Goal: Transaction & Acquisition: Book appointment/travel/reservation

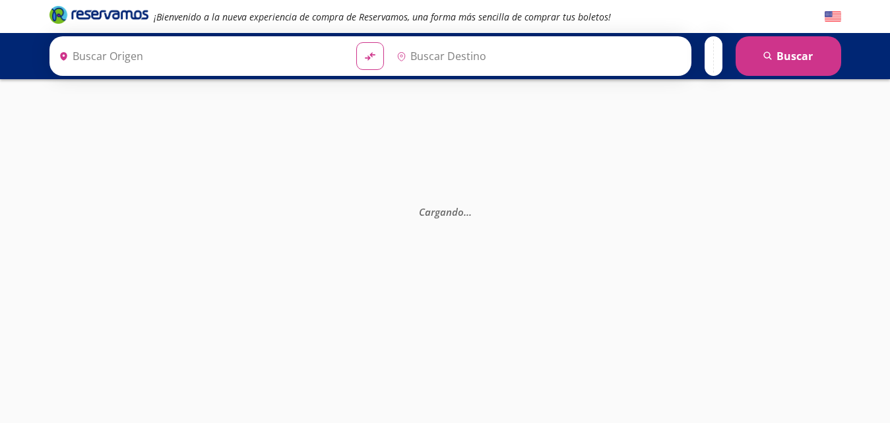
type input "[GEOGRAPHIC_DATA], [GEOGRAPHIC_DATA]"
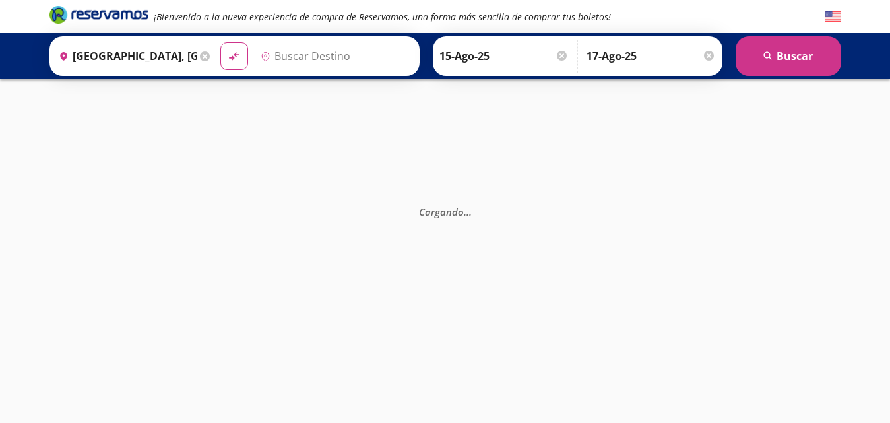
type input "[GEOGRAPHIC_DATA], [GEOGRAPHIC_DATA]"
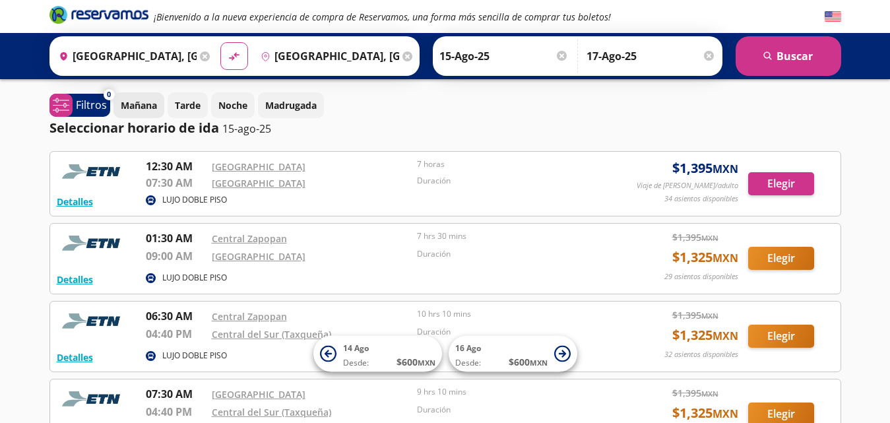
click at [136, 109] on p "Mañana" at bounding box center [139, 105] width 36 height 14
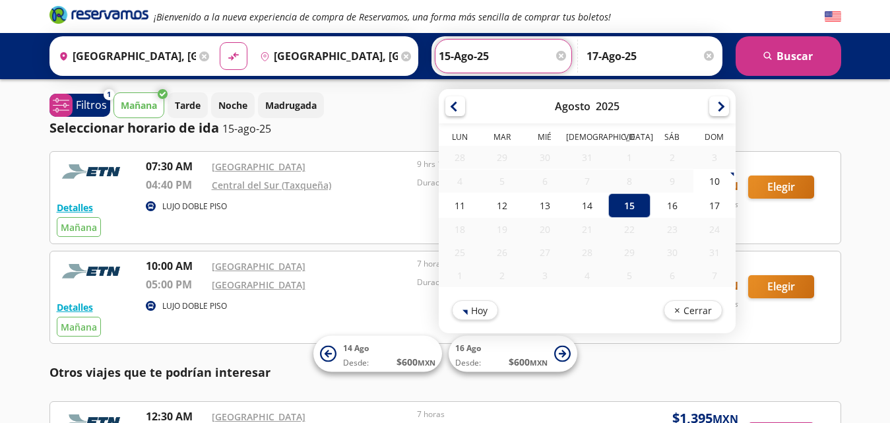
click at [493, 50] on input "15-Ago-25" at bounding box center [503, 56] width 129 height 33
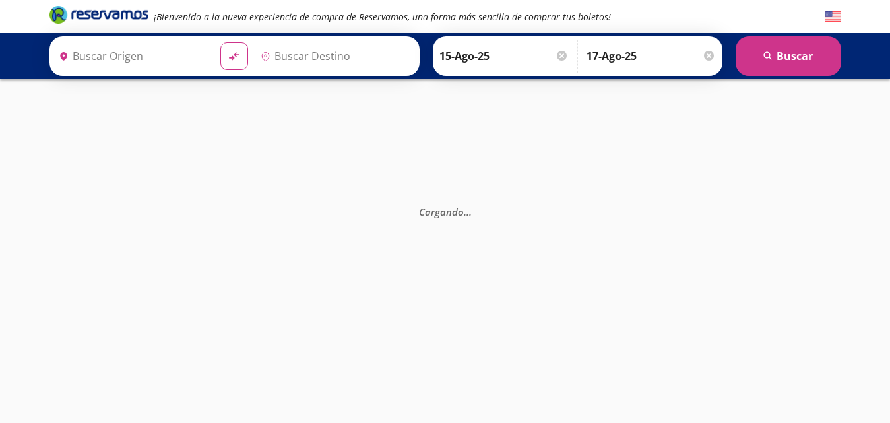
type input "[GEOGRAPHIC_DATA], [GEOGRAPHIC_DATA]"
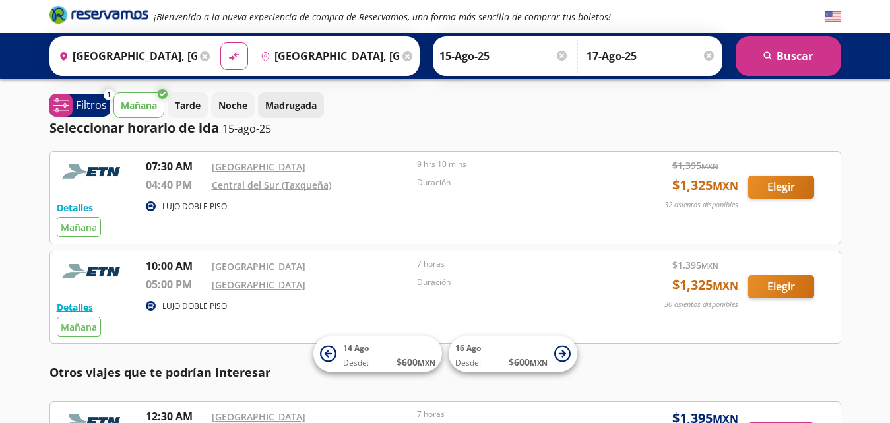
click at [284, 100] on p "Madrugada" at bounding box center [290, 105] width 51 height 14
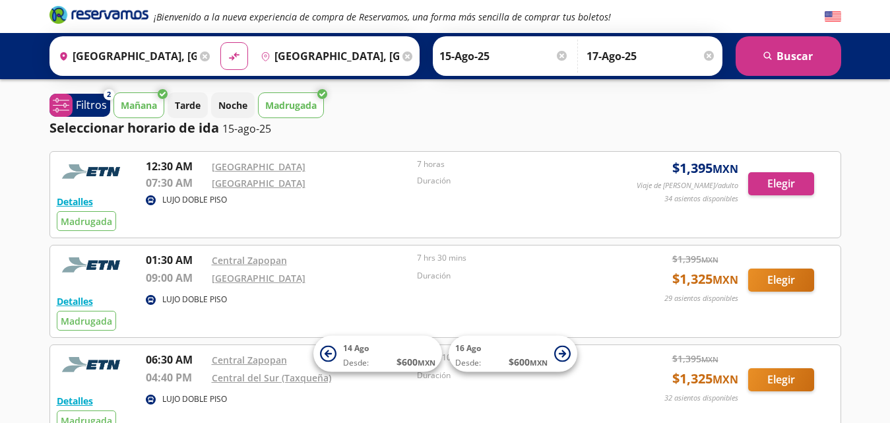
scroll to position [370, 0]
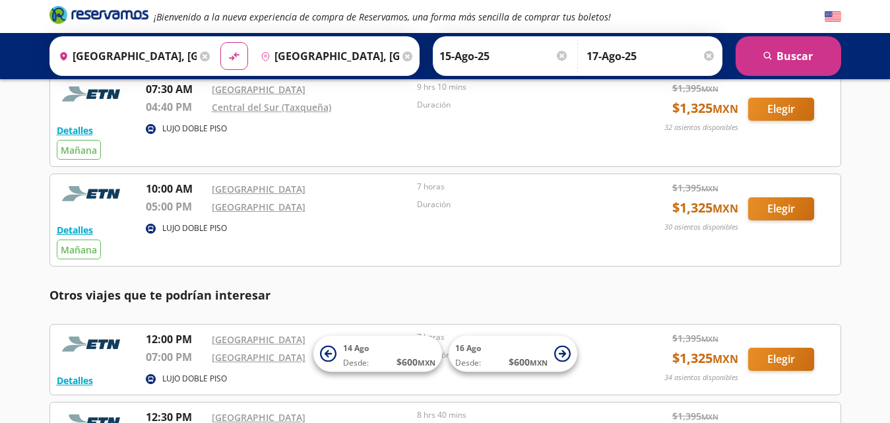
click at [873, 233] on div "¡Bienvenido a la nueva experiencia de compra de Reservamos, una forma más senci…" at bounding box center [445, 421] width 890 height 1583
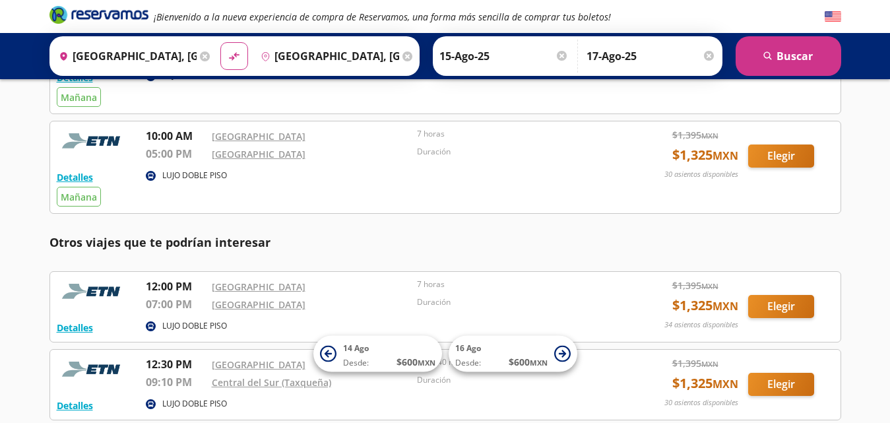
scroll to position [449, 0]
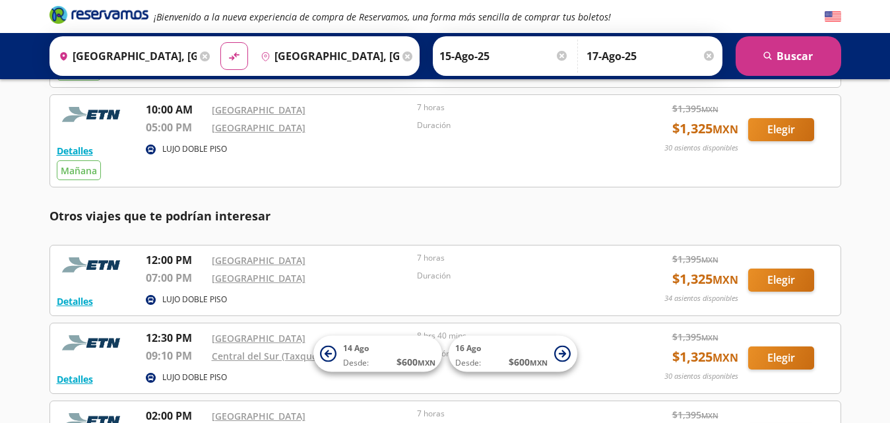
click at [612, 220] on p "Otros viajes que te podrían interesar" at bounding box center [445, 216] width 792 height 18
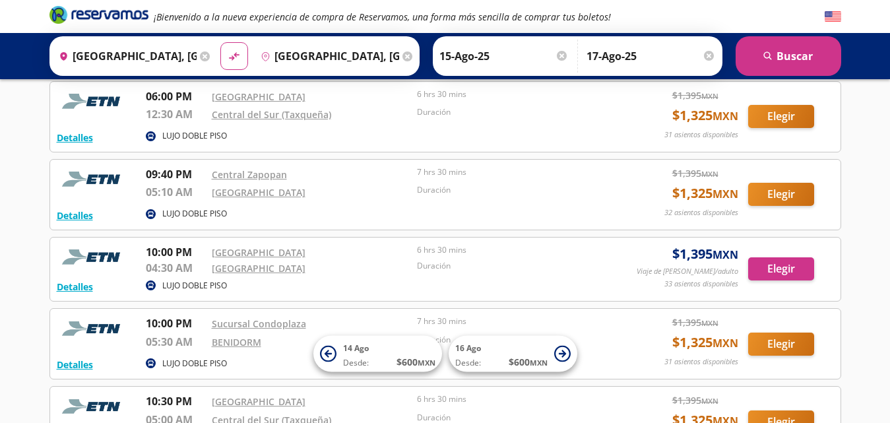
scroll to position [898, 0]
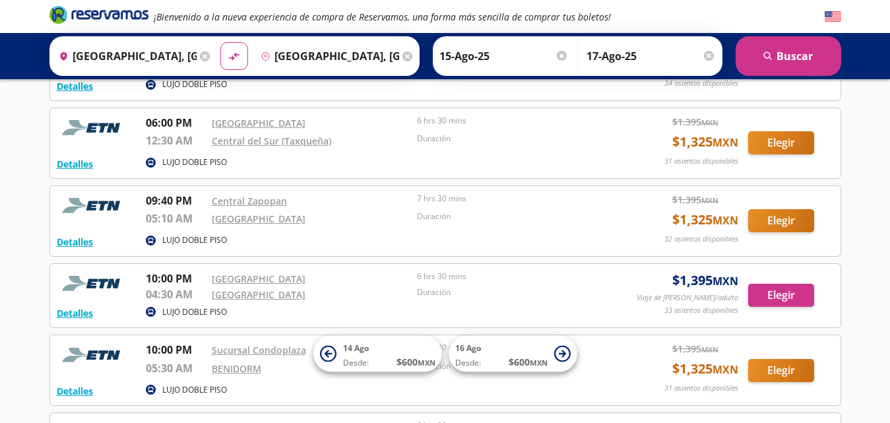
click at [447, 51] on input "15-Ago-25" at bounding box center [503, 56] width 129 height 33
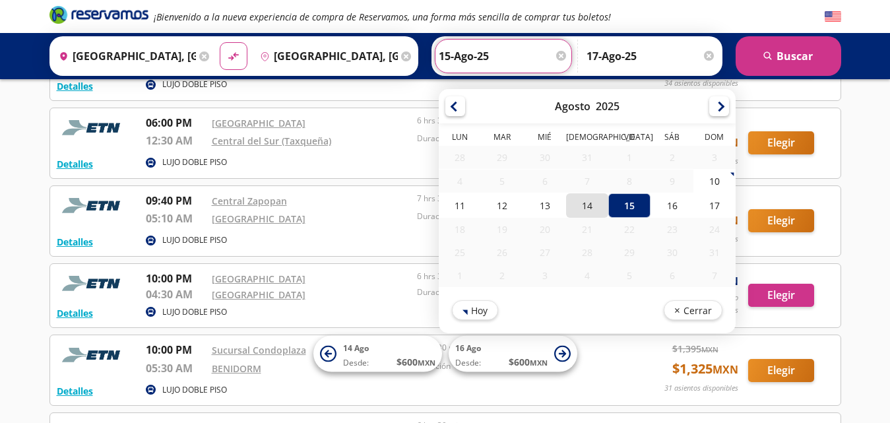
click at [589, 208] on div "14" at bounding box center [586, 205] width 42 height 24
type input "14-Ago-25"
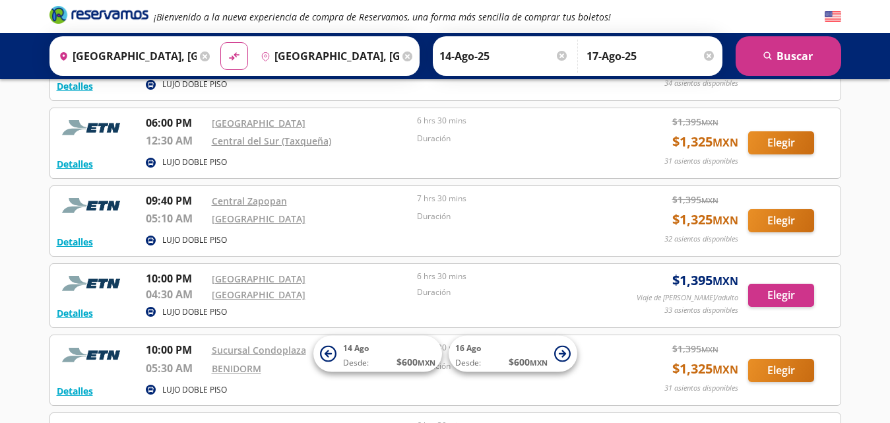
scroll to position [528, 0]
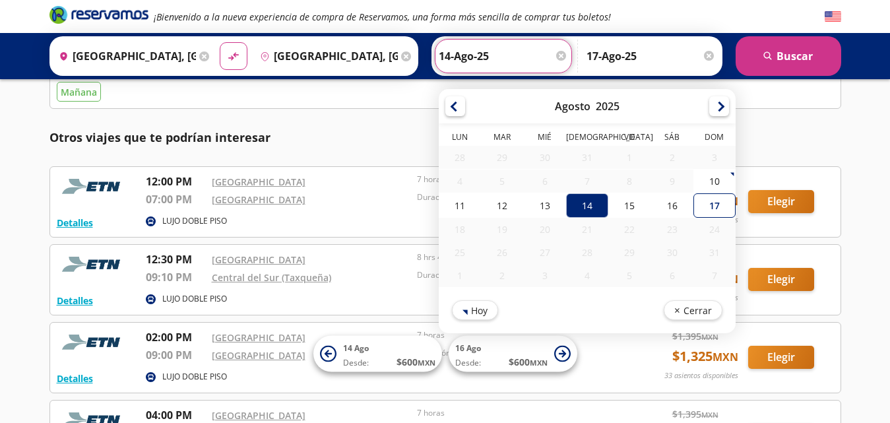
click at [872, 113] on div "¡Bienvenido a la nueva experiencia de compra de Reservamos, una forma más senci…" at bounding box center [445, 263] width 890 height 1583
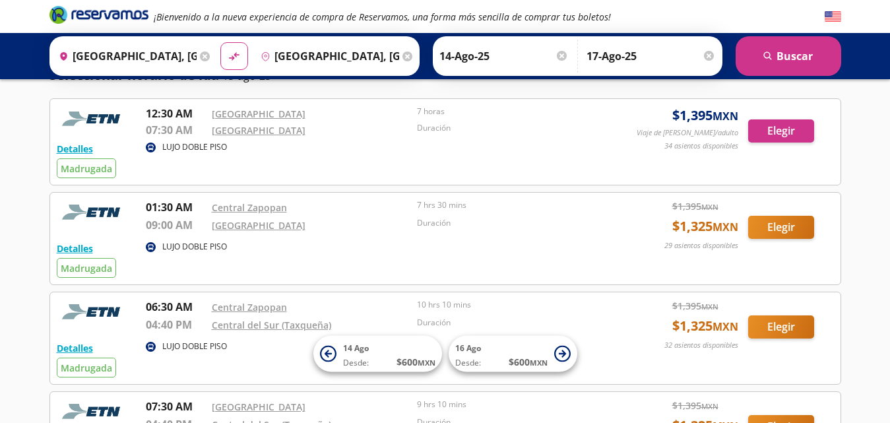
scroll to position [0, 0]
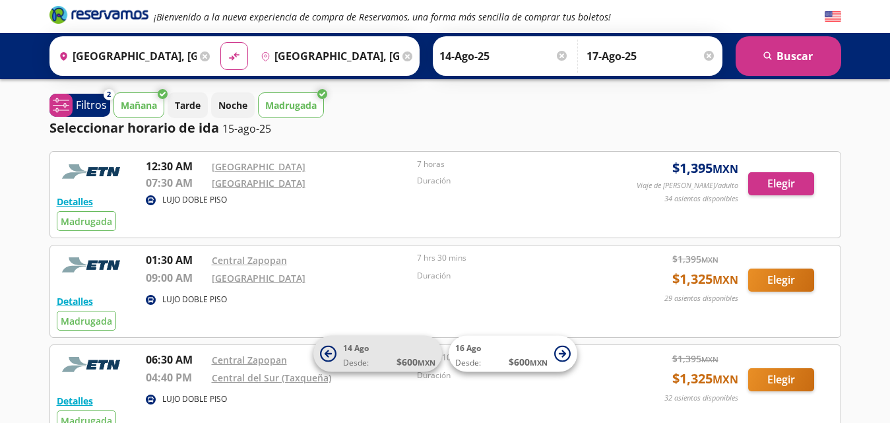
click at [400, 353] on span "14 Ago Desde: $ 600 MXN" at bounding box center [389, 354] width 92 height 30
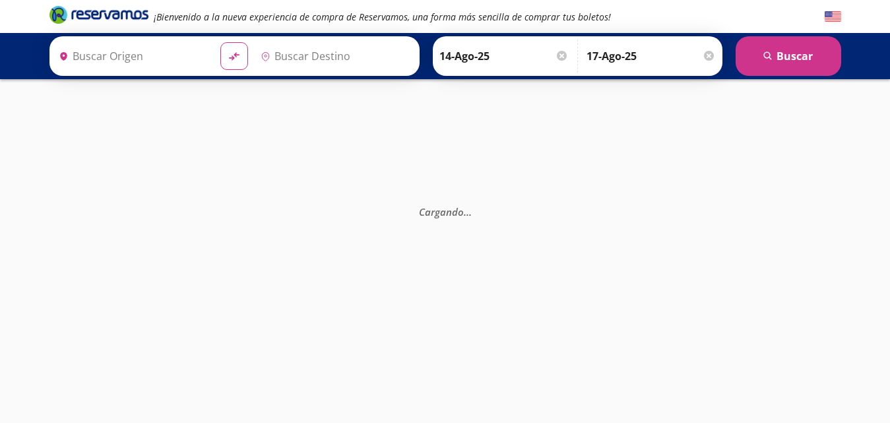
type input "[GEOGRAPHIC_DATA], [GEOGRAPHIC_DATA]"
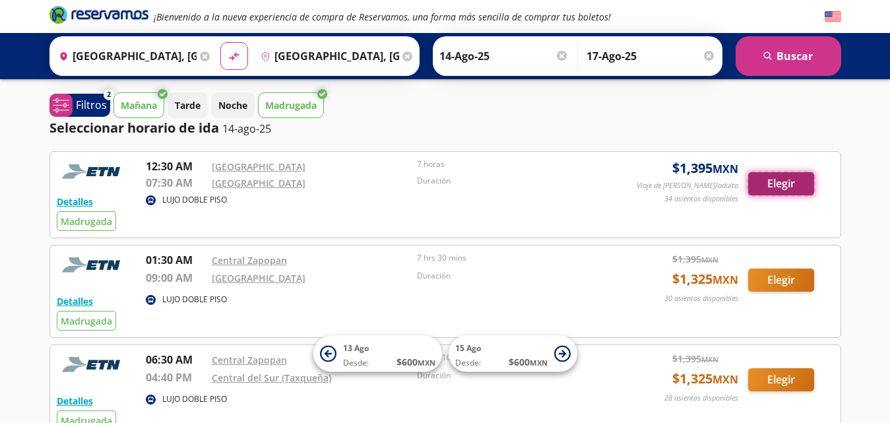
click at [786, 180] on button "Elegir" at bounding box center [781, 183] width 66 height 23
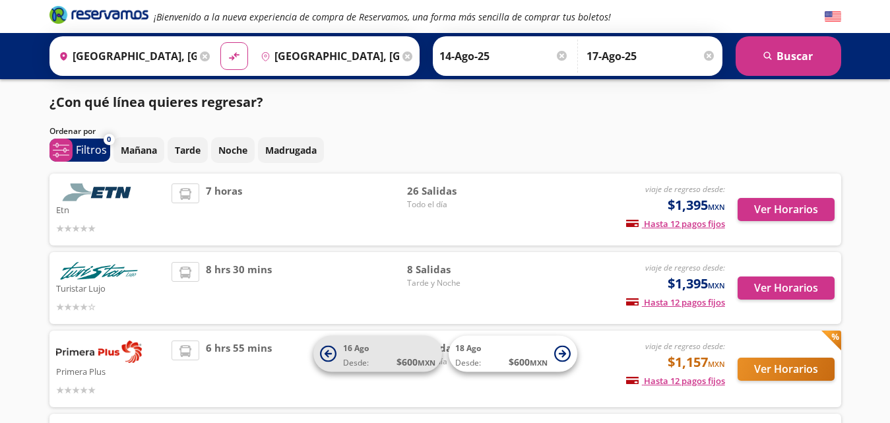
click at [383, 353] on span "16 Ago Desde: $ 600 MXN" at bounding box center [389, 354] width 92 height 30
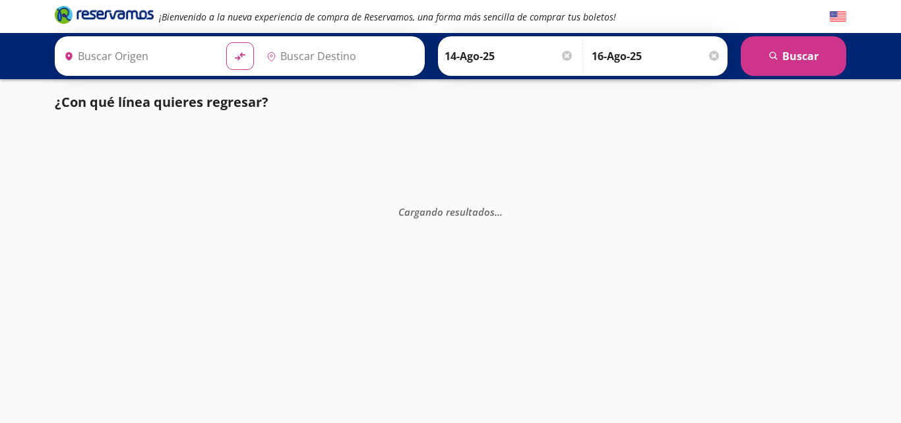
type input "[GEOGRAPHIC_DATA], [GEOGRAPHIC_DATA]"
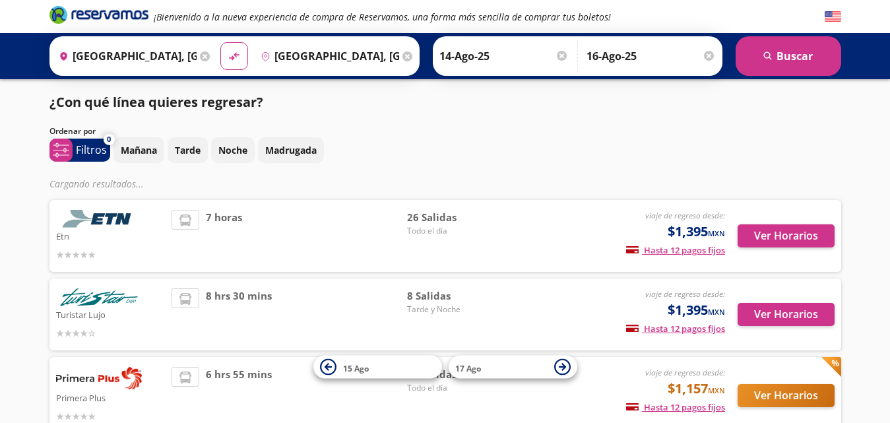
click at [361, 230] on div "7 horas" at bounding box center [289, 236] width 235 height 52
click at [112, 219] on div "Etn" at bounding box center [110, 236] width 109 height 52
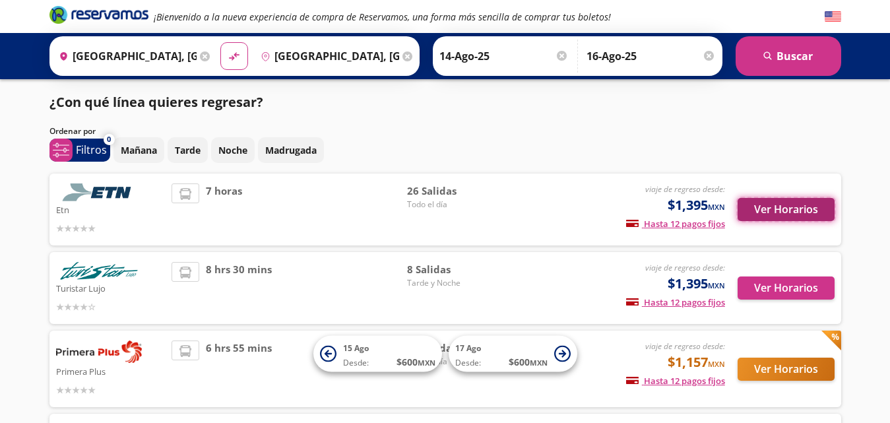
click at [771, 206] on button "Ver Horarios" at bounding box center [785, 209] width 97 height 23
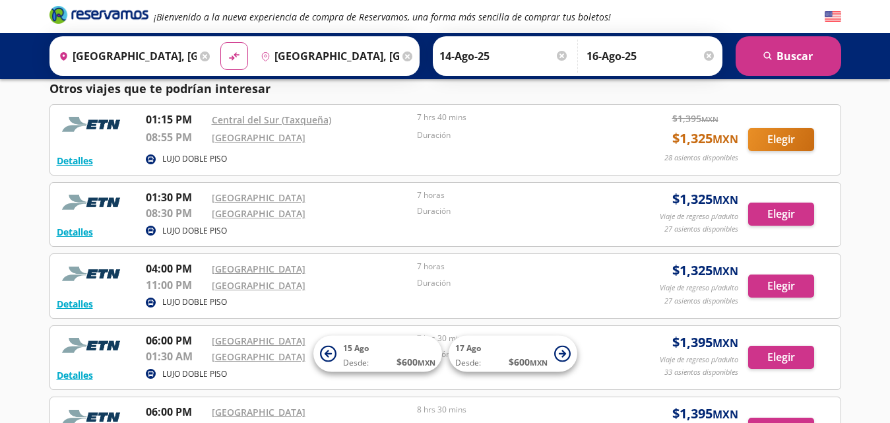
scroll to position [845, 0]
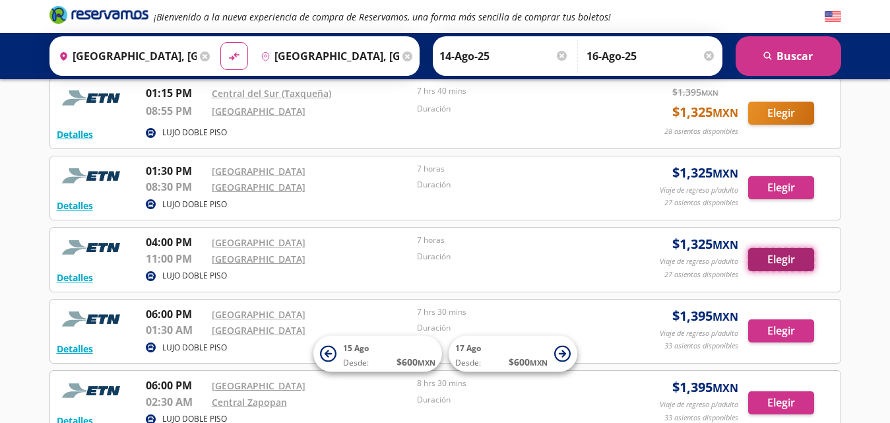
click at [784, 260] on button "Elegir" at bounding box center [781, 259] width 66 height 23
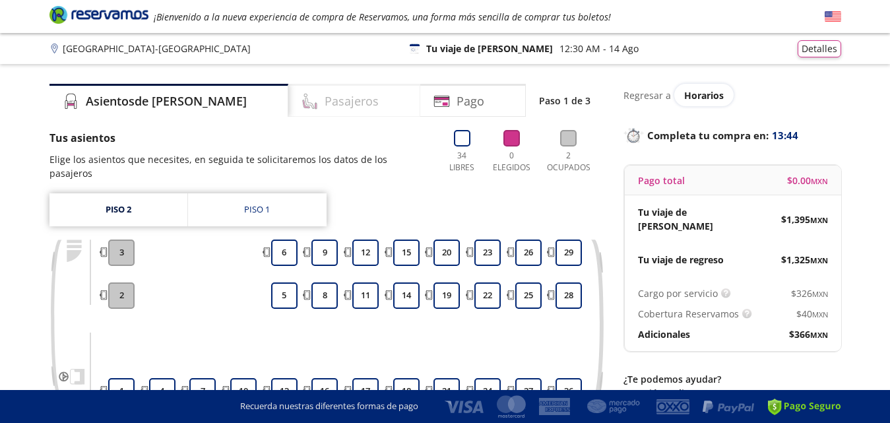
click at [288, 104] on div "Pasajeros" at bounding box center [354, 100] width 132 height 33
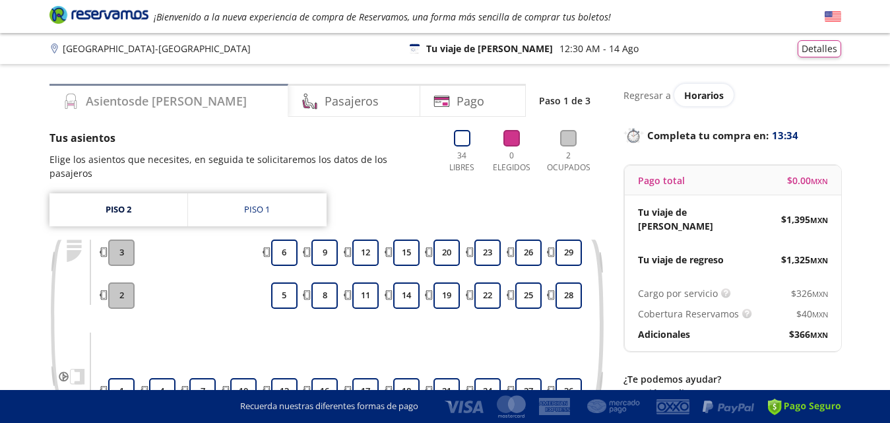
click at [71, 102] on icon at bounding box center [71, 101] width 16 height 16
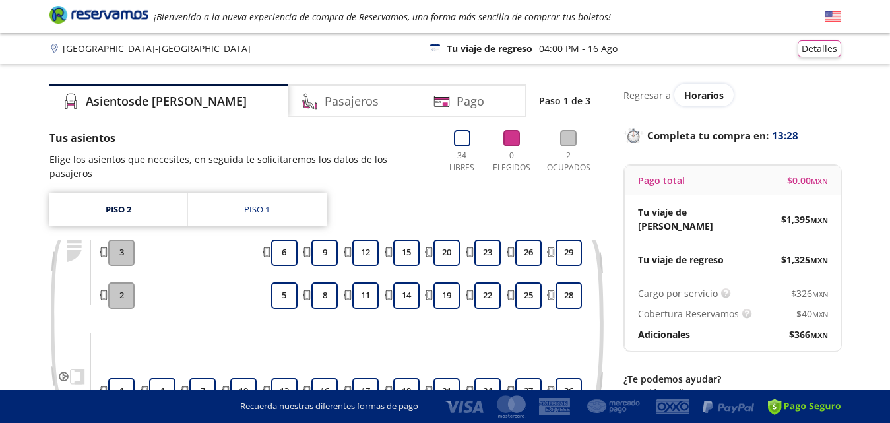
click at [156, 266] on div "4" at bounding box center [161, 321] width 31 height 165
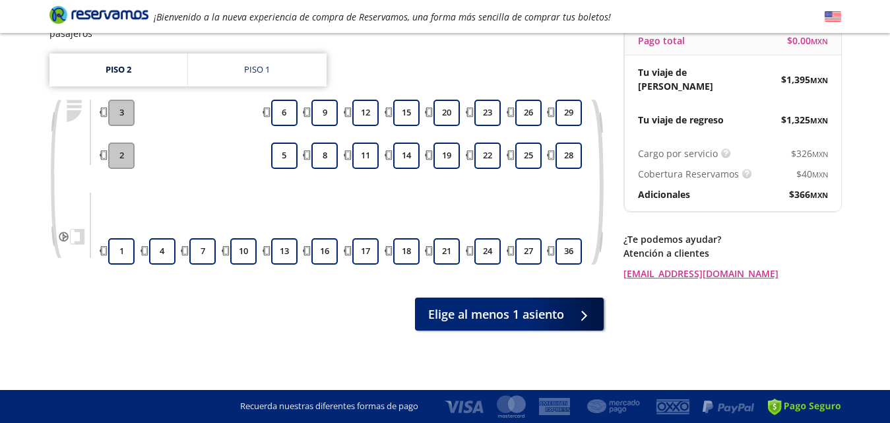
scroll to position [113, 0]
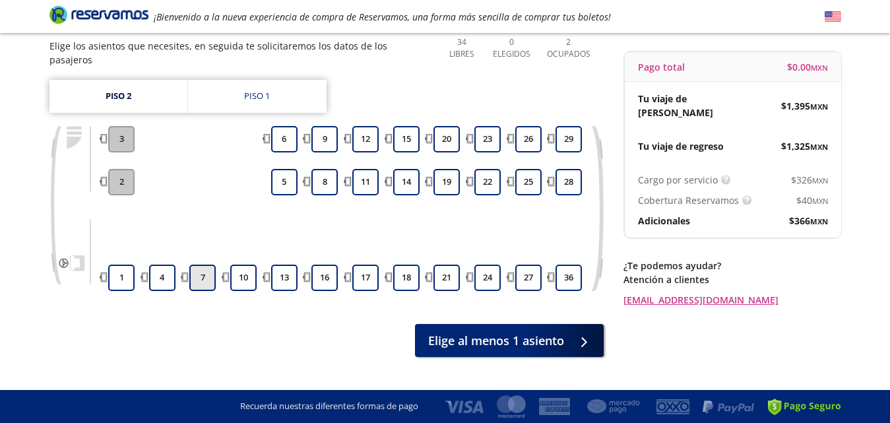
click at [197, 277] on button "7" at bounding box center [202, 278] width 26 height 26
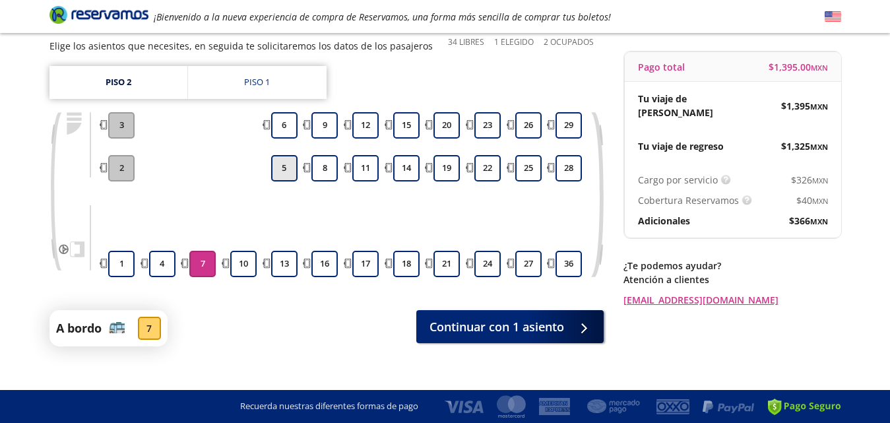
click at [281, 169] on button "5" at bounding box center [284, 168] width 26 height 26
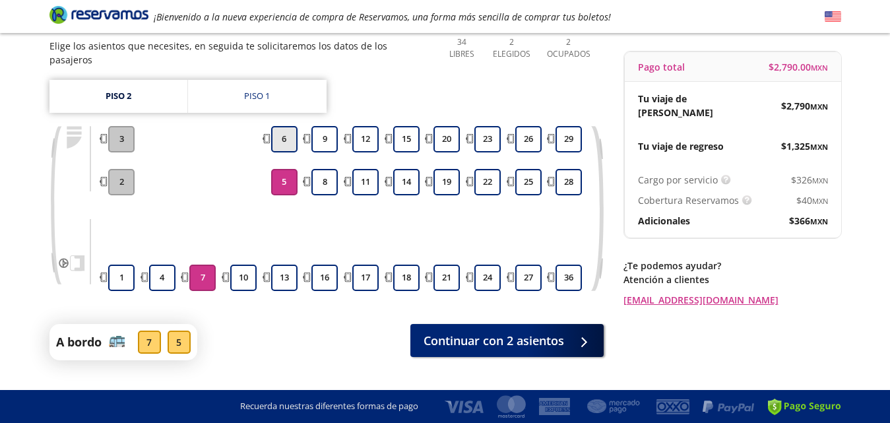
click at [281, 139] on button "6" at bounding box center [284, 139] width 26 height 26
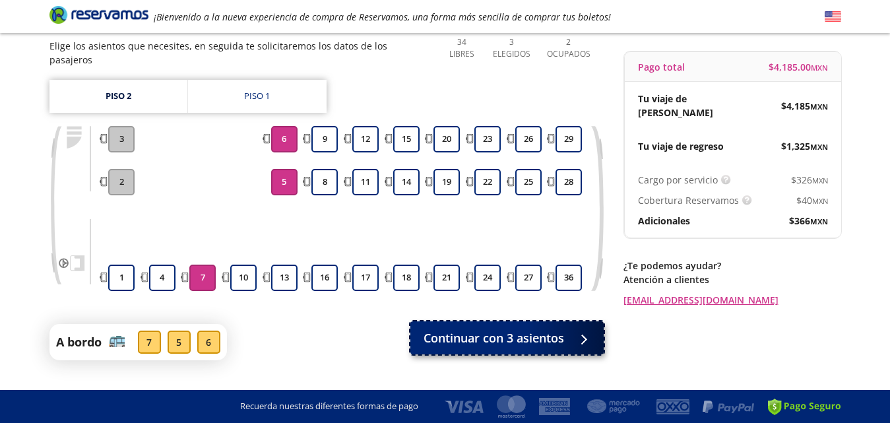
click at [485, 338] on span "Continuar con 3 asientos" at bounding box center [493, 338] width 141 height 18
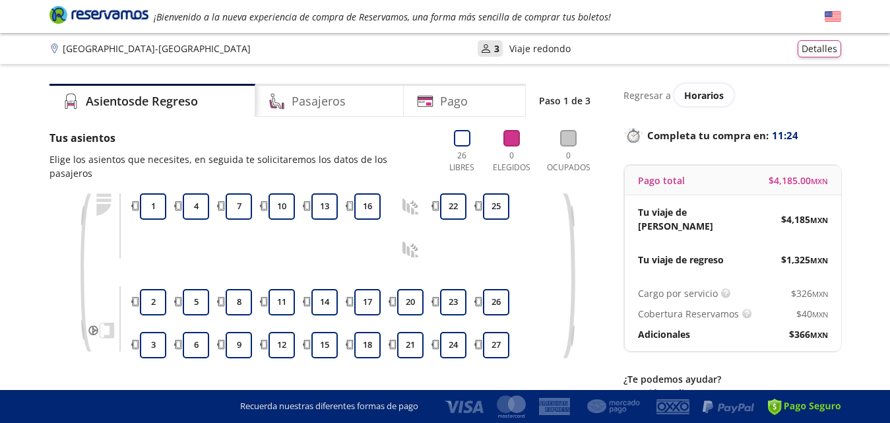
scroll to position [26, 0]
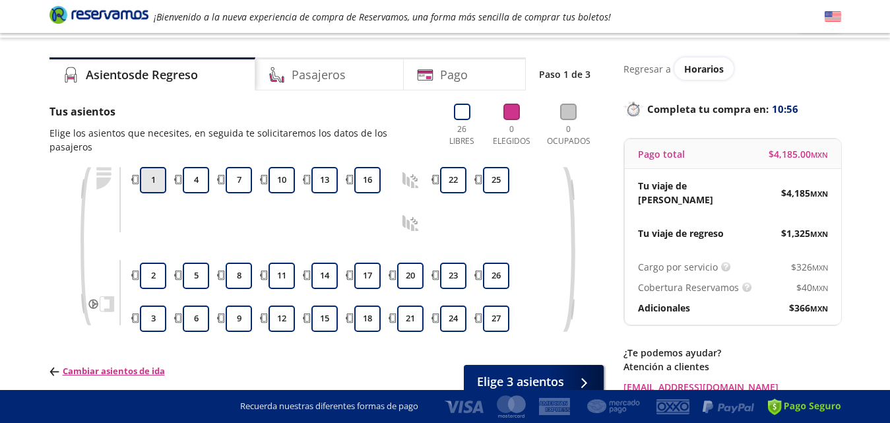
click at [156, 181] on button "1" at bounding box center [153, 180] width 26 height 26
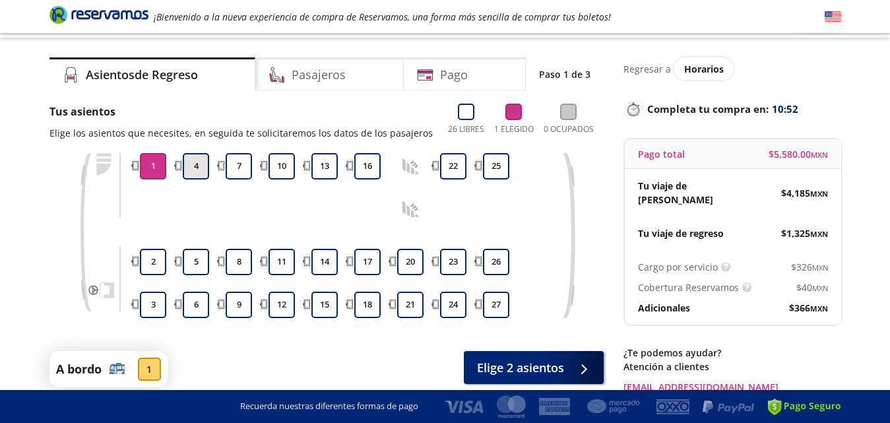
click at [196, 165] on button "4" at bounding box center [196, 166] width 26 height 26
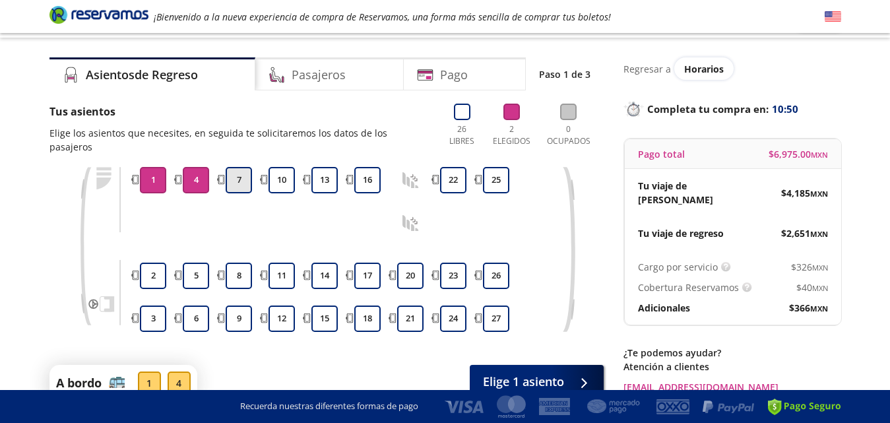
click at [238, 181] on button "7" at bounding box center [239, 180] width 26 height 26
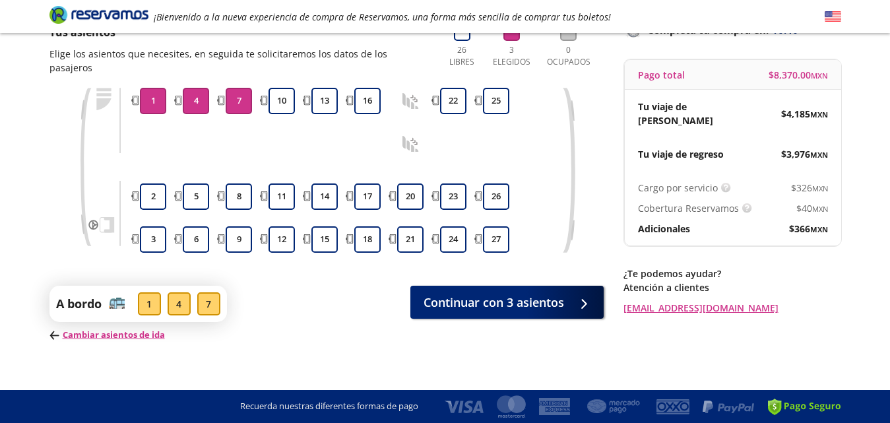
scroll to position [117, 0]
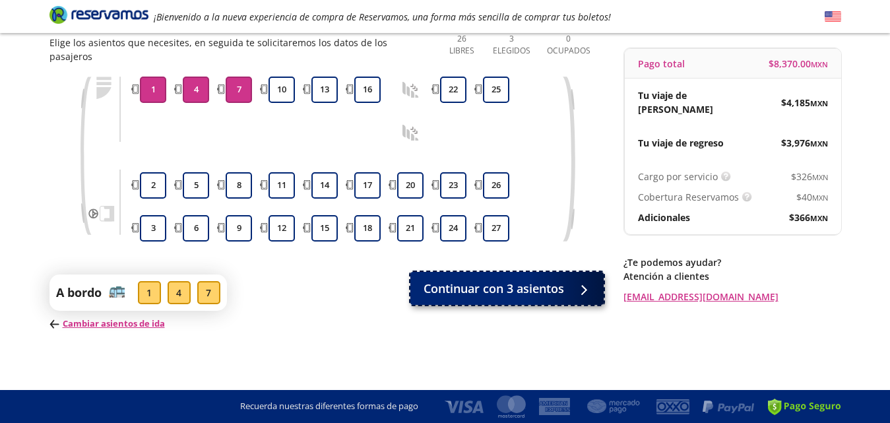
click at [538, 288] on span "Continuar con 3 asientos" at bounding box center [493, 289] width 141 height 18
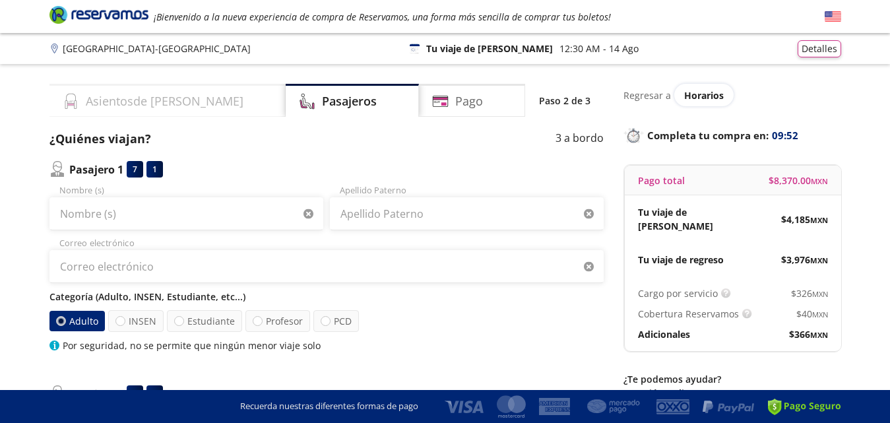
click at [123, 102] on h4 "Asientos de [PERSON_NAME]" at bounding box center [165, 101] width 158 height 18
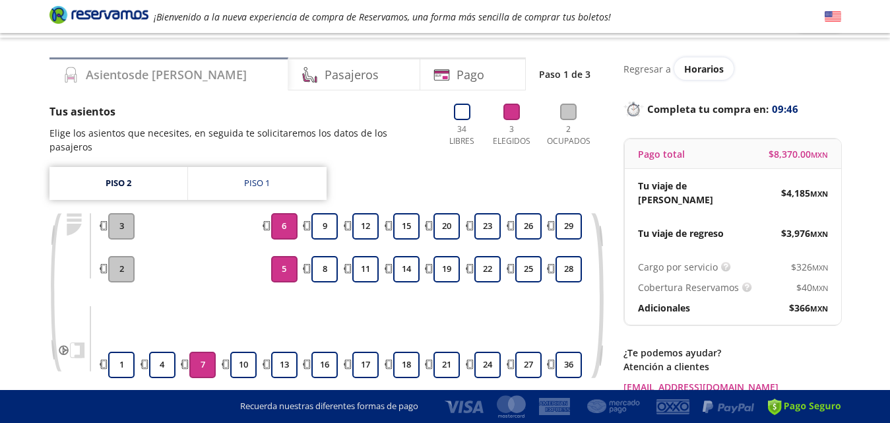
scroll to position [53, 0]
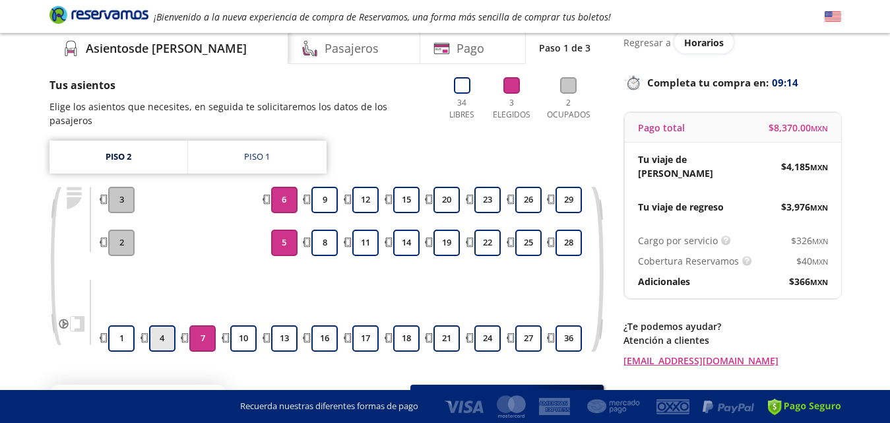
click at [165, 338] on button "4" at bounding box center [162, 338] width 26 height 26
click at [239, 340] on button "10" at bounding box center [243, 338] width 26 height 26
click at [274, 247] on button "5" at bounding box center [284, 243] width 26 height 26
click at [281, 197] on button "6" at bounding box center [284, 200] width 26 height 26
click at [156, 336] on button "4" at bounding box center [162, 338] width 26 height 26
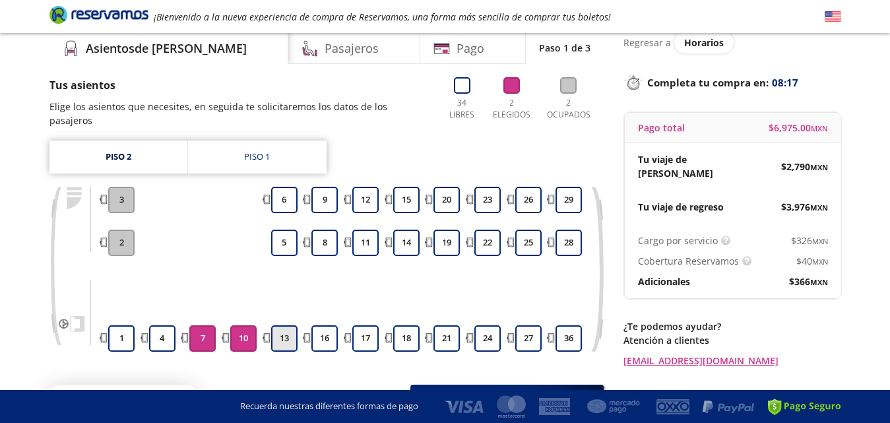
click at [282, 336] on button "13" at bounding box center [284, 338] width 26 height 26
click at [863, 357] on div "Group 9 Created with Sketch. Elige tus asientos de [PERSON_NAME] [GEOGRAPHIC_DA…" at bounding box center [445, 230] width 890 height 566
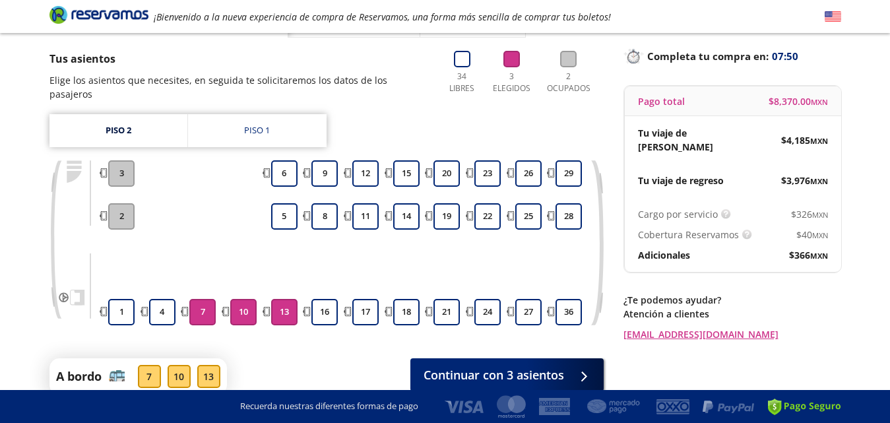
scroll to position [143, 0]
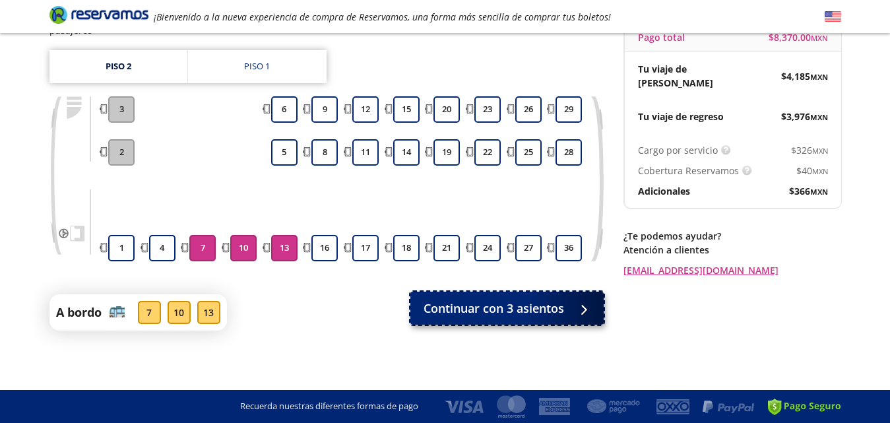
click at [489, 303] on span "Continuar con 3 asientos" at bounding box center [493, 308] width 141 height 18
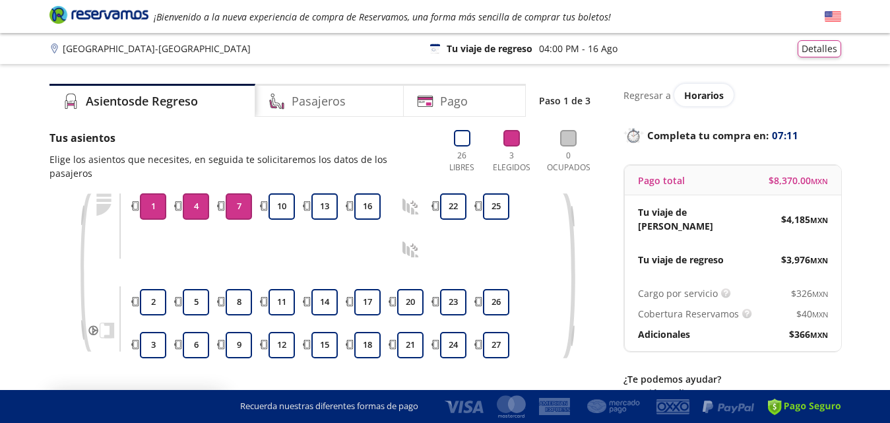
click at [152, 207] on button "1" at bounding box center [153, 206] width 26 height 26
click at [278, 208] on button "10" at bounding box center [281, 206] width 26 height 26
click at [598, 323] on div "3 2 1 6 5 4 9 8 7 12 11 10 15 14 13 18 17 16 21 20 24 23 22 27 26 25" at bounding box center [326, 285] width 554 height 185
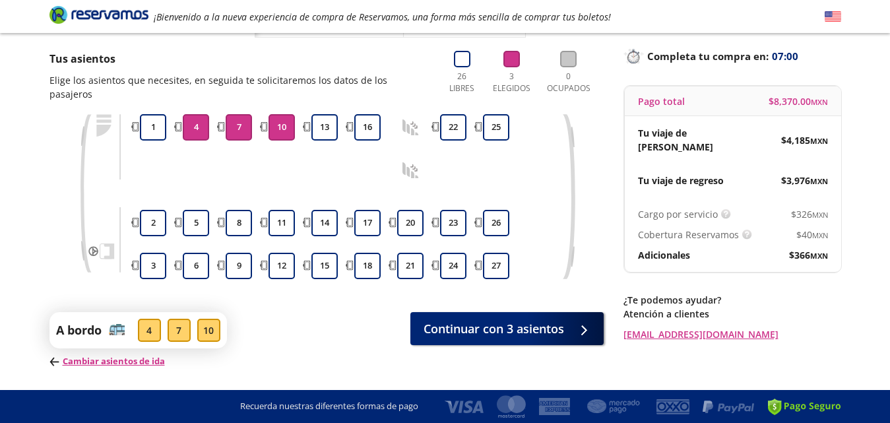
scroll to position [106, 0]
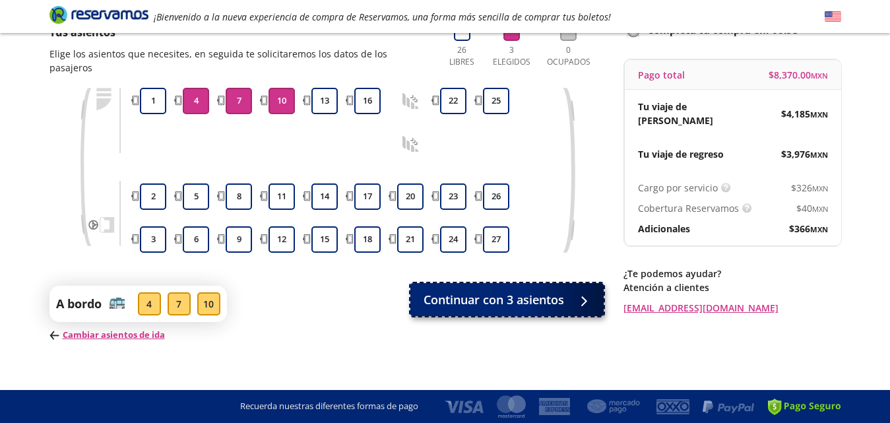
click at [542, 296] on span "Continuar con 3 asientos" at bounding box center [493, 300] width 141 height 18
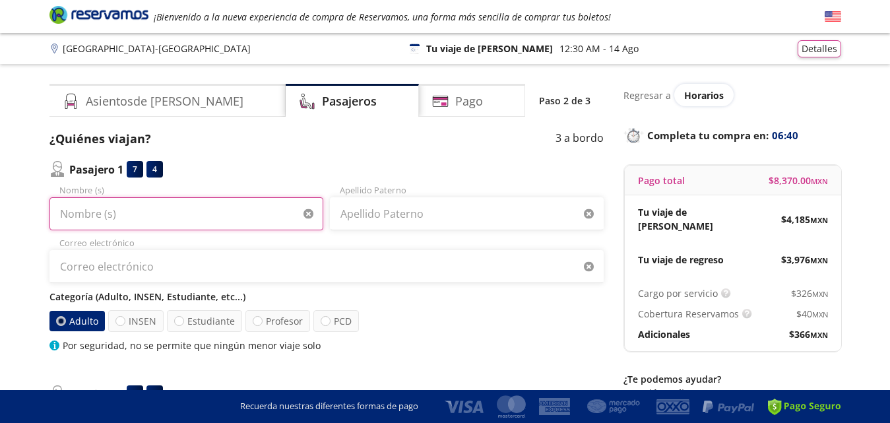
click at [69, 210] on input "Nombre (s)" at bounding box center [186, 213] width 274 height 33
type input "[PERSON_NAME]"
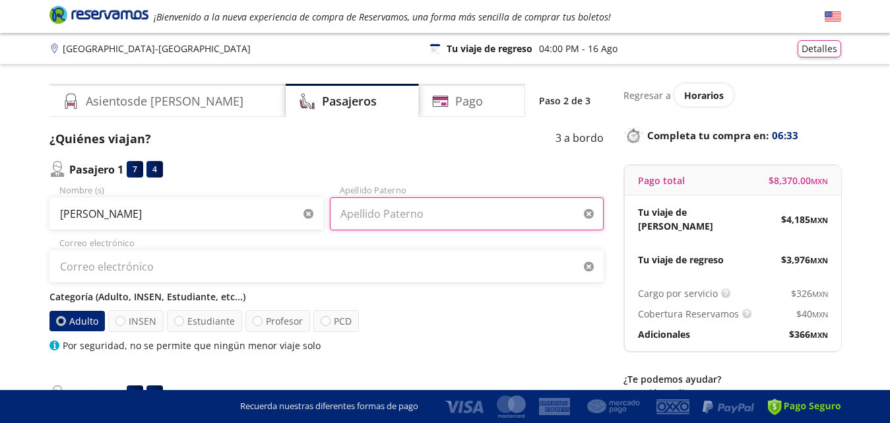
click at [410, 215] on input "Apellido Paterno" at bounding box center [467, 213] width 274 height 33
type input "[PERSON_NAME]"
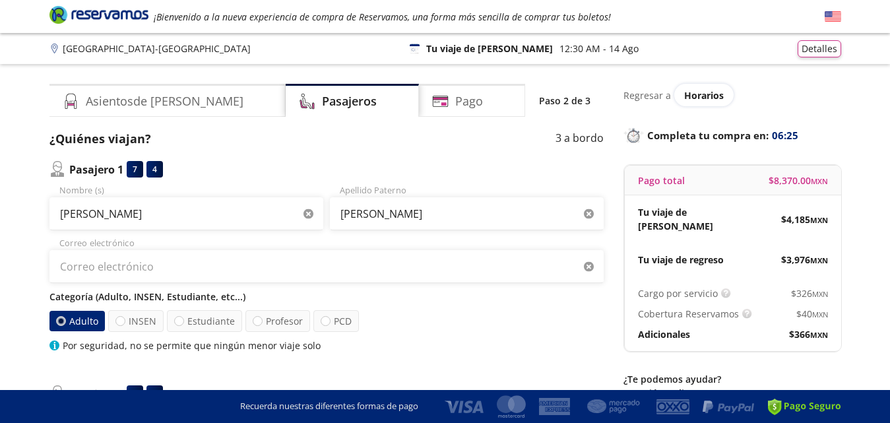
drag, startPoint x: 424, startPoint y: 248, endPoint x: 263, endPoint y: 290, distance: 166.2
click at [263, 290] on div "[PERSON_NAME] (s) [PERSON_NAME] [PERSON_NAME] Correo electrónico Categoría (Adu…" at bounding box center [326, 268] width 554 height 168
click at [136, 322] on label "INSEN" at bounding box center [135, 321] width 55 height 22
click at [125, 322] on input "INSEN" at bounding box center [120, 321] width 9 height 9
radio input "true"
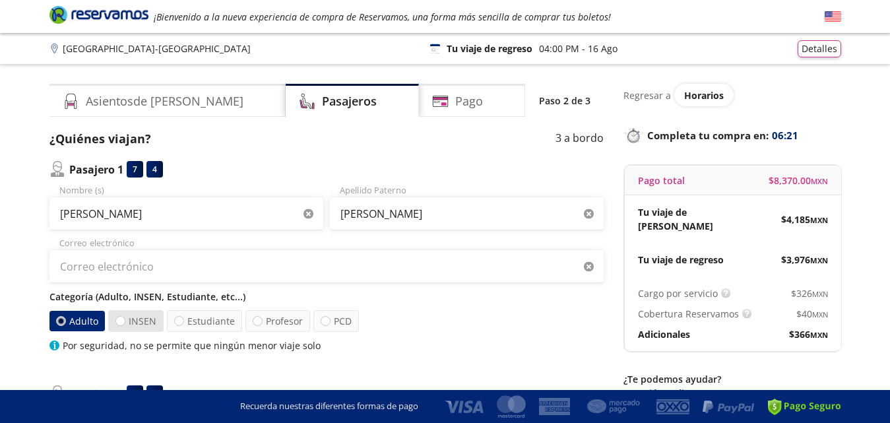
radio input "false"
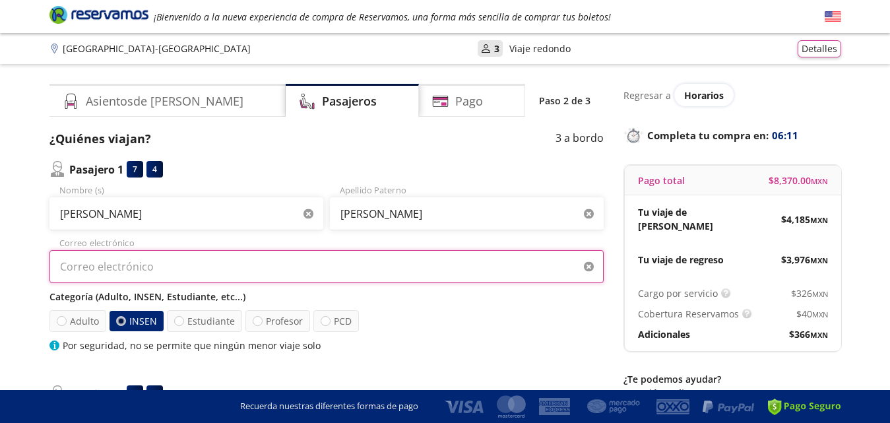
click at [79, 265] on input "Correo electrónico" at bounding box center [326, 266] width 554 height 33
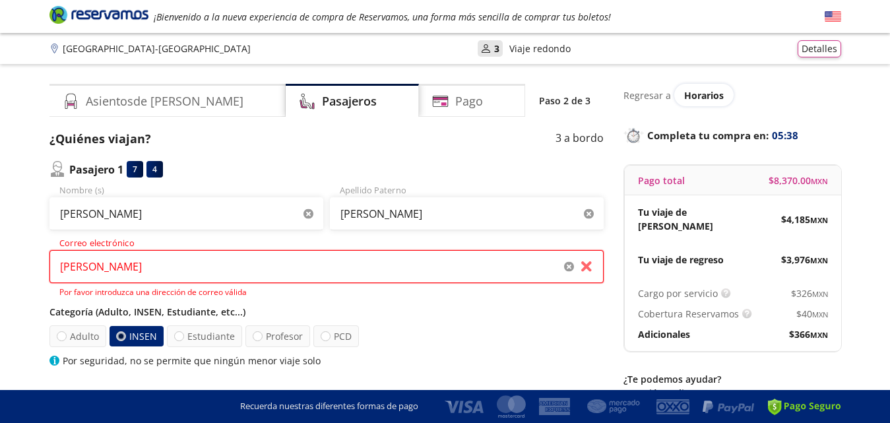
click at [115, 269] on input "[PERSON_NAME]" at bounding box center [326, 266] width 554 height 33
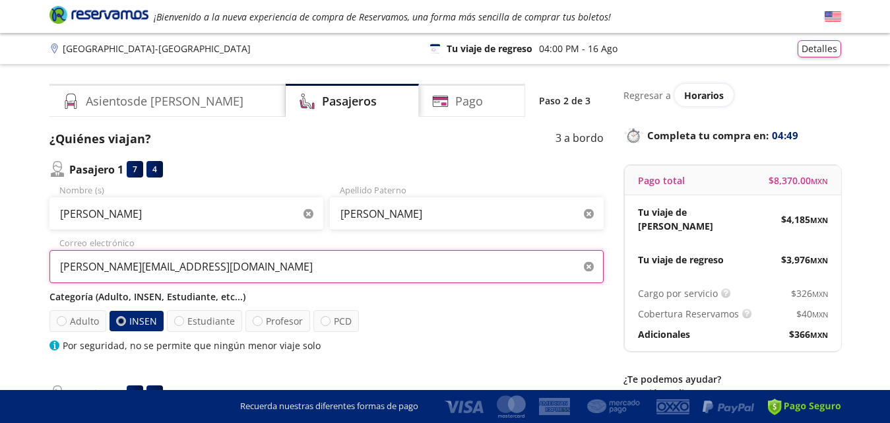
type input "[PERSON_NAME][EMAIL_ADDRESS][DOMAIN_NAME]"
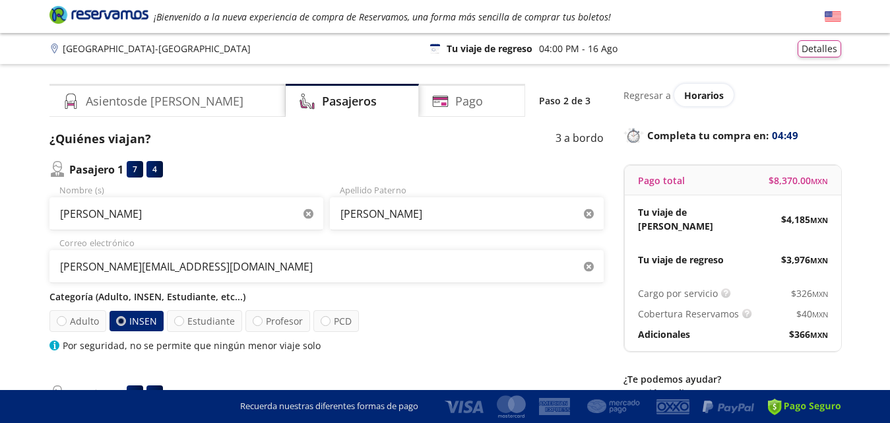
click at [397, 339] on div "Por seguridad, no se permite que ningún menor viaje solo" at bounding box center [326, 345] width 554 height 14
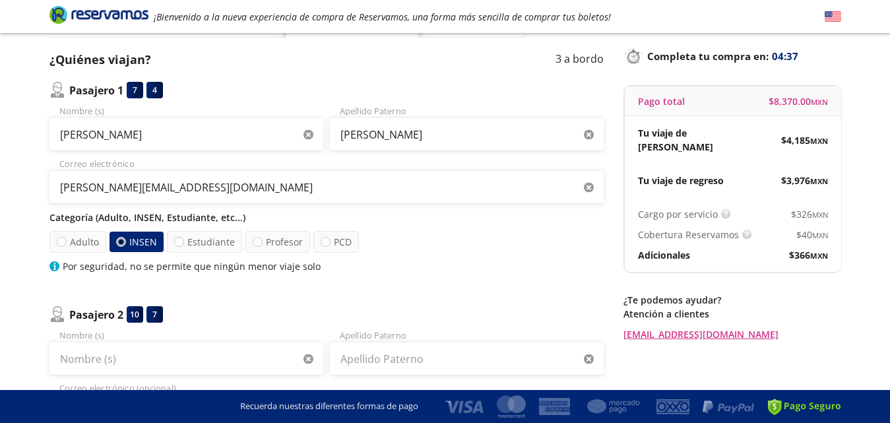
scroll to position [106, 0]
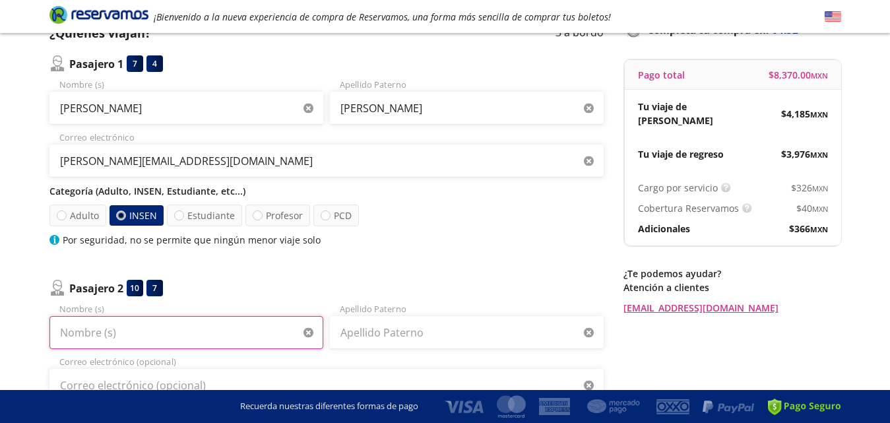
click at [62, 328] on input "Nombre (s)" at bounding box center [186, 332] width 274 height 33
click at [113, 333] on input "[PERSON_NAME]" at bounding box center [186, 332] width 274 height 33
type input "[PERSON_NAME] [PERSON_NAME]"
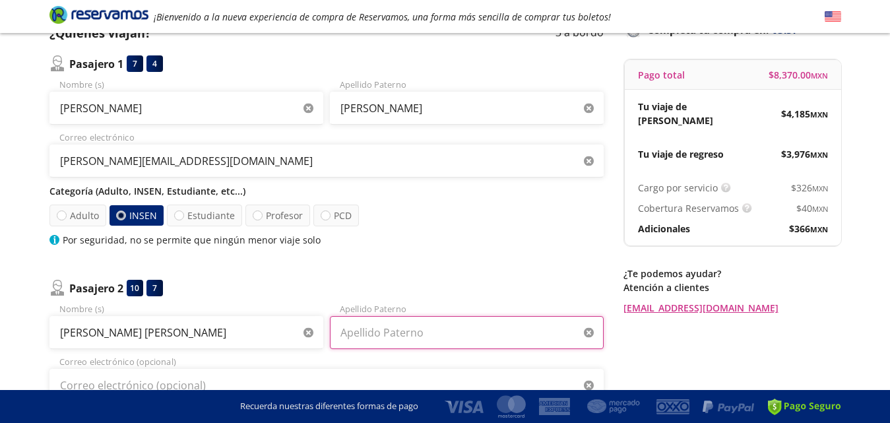
click at [399, 342] on input "Apellido Paterno" at bounding box center [467, 332] width 274 height 33
type input "[PERSON_NAME]"
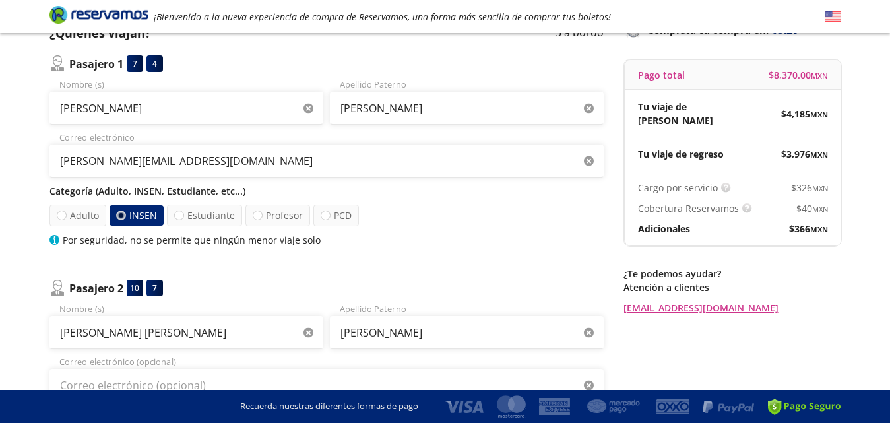
click at [466, 282] on div "Pasajero 2 10 7" at bounding box center [326, 288] width 554 height 16
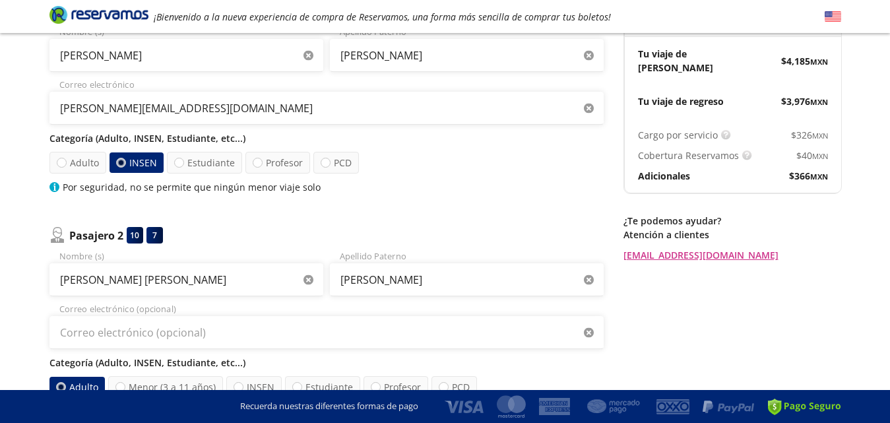
scroll to position [185, 0]
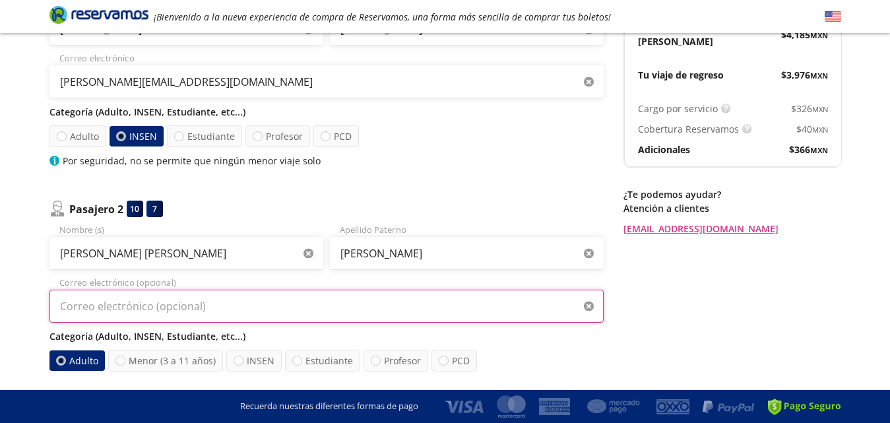
click at [111, 313] on input "Correo electrónico (opcional)" at bounding box center [326, 306] width 554 height 33
type input "[PERSON_NAME][EMAIL_ADDRESS][DOMAIN_NAME]"
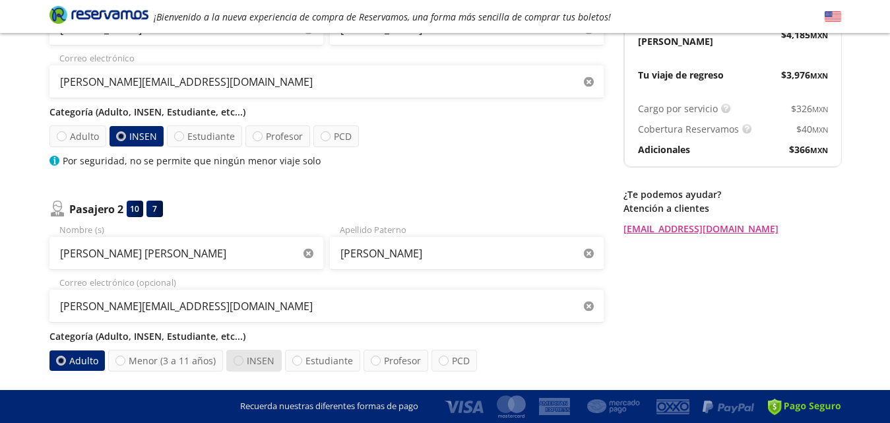
click at [239, 360] on div at bounding box center [239, 361] width 10 height 10
click at [239, 360] on input "INSEN" at bounding box center [238, 360] width 9 height 9
radio input "true"
radio input "false"
click at [682, 289] on div "Regresar a Horarios Completa tu compra en : 02:39 Pago total $ 8,370.00 MXN Tu …" at bounding box center [732, 314] width 218 height 830
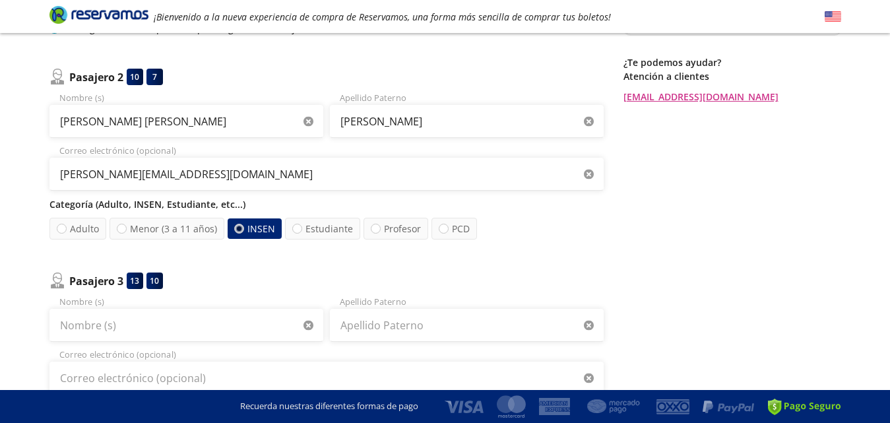
scroll to position [343, 0]
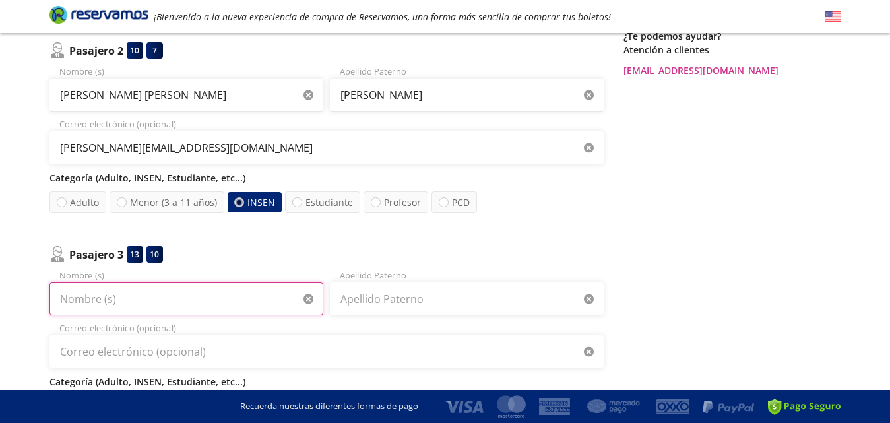
click at [157, 302] on input "Nombre (s)" at bounding box center [186, 298] width 274 height 33
type input "[PERSON_NAME] [PERSON_NAME]"
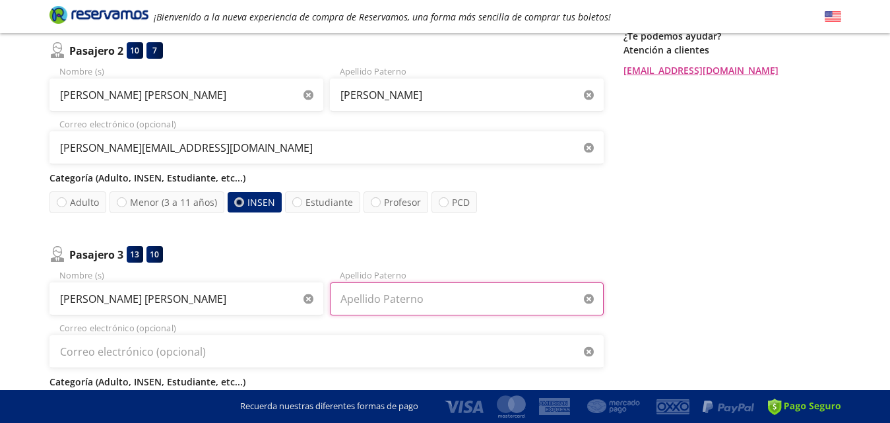
click at [363, 304] on input "Apellido Paterno" at bounding box center [467, 298] width 274 height 33
type input "[PERSON_NAME]"
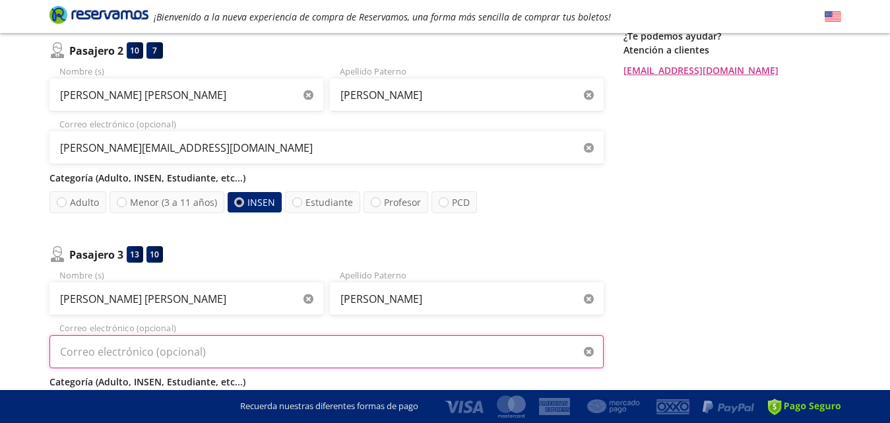
click at [106, 356] on input "Correo electrónico (opcional)" at bounding box center [326, 351] width 554 height 33
type input "[PERSON_NAME][EMAIL_ADDRESS][DOMAIN_NAME]"
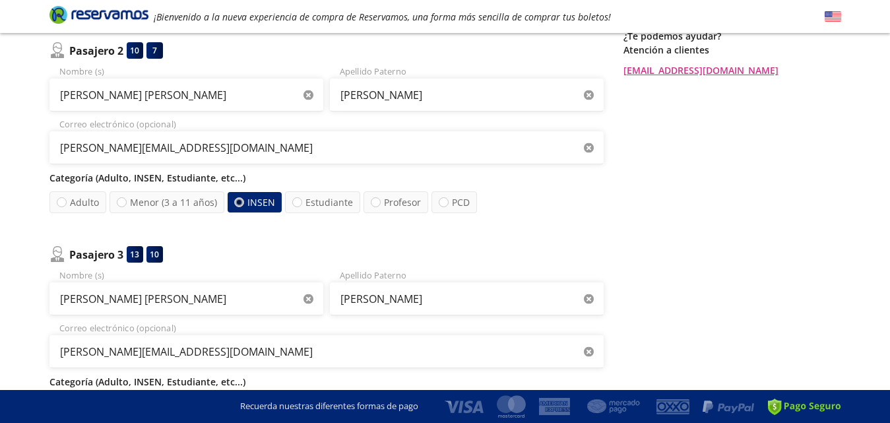
click at [677, 294] on div "Regresar a Horarios Completa tu compra en : 01:40 Pago total $ 8,370.00 MXN Tu …" at bounding box center [732, 156] width 218 height 830
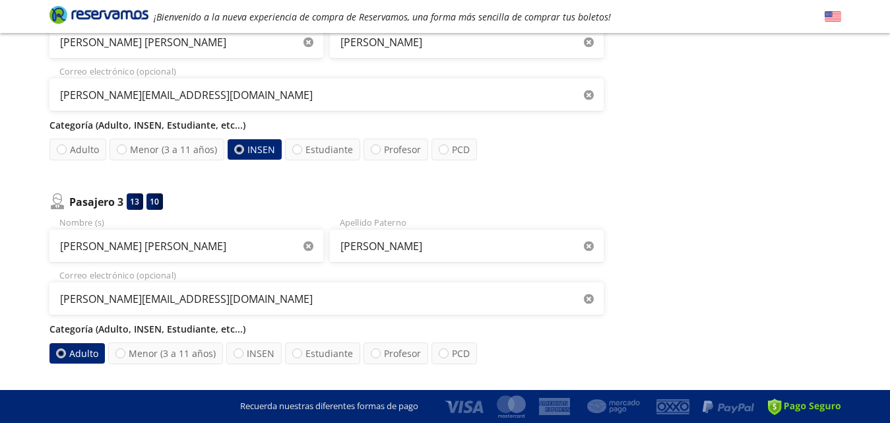
scroll to position [422, 0]
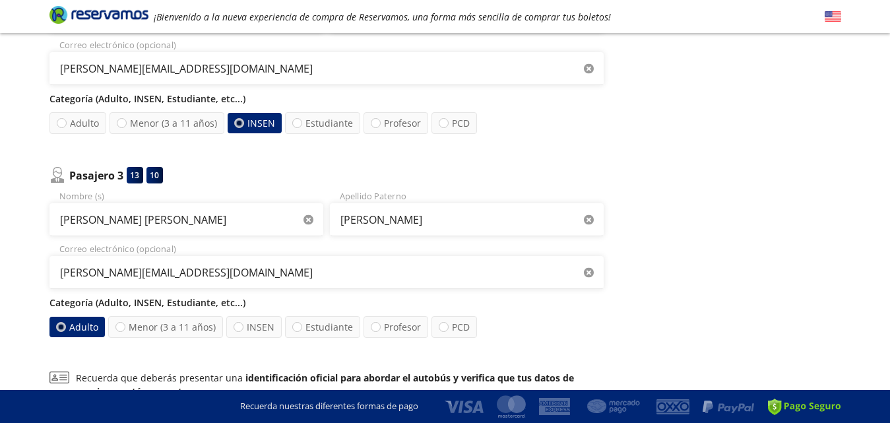
click at [69, 324] on label "Adulto" at bounding box center [76, 327] width 55 height 20
click at [65, 324] on input "Adulto" at bounding box center [61, 327] width 9 height 9
click at [67, 323] on label "Adulto" at bounding box center [76, 327] width 55 height 20
click at [65, 323] on input "Adulto" at bounding box center [61, 327] width 9 height 9
click at [761, 290] on div "Regresar a Horarios Completa tu compra en : 01:25 Pago total $ 8,370.00 MXN Tu …" at bounding box center [732, 77] width 218 height 830
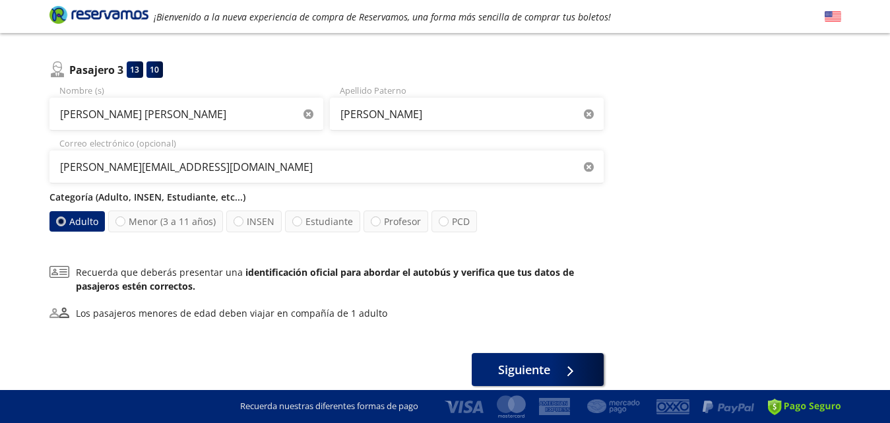
scroll to position [554, 0]
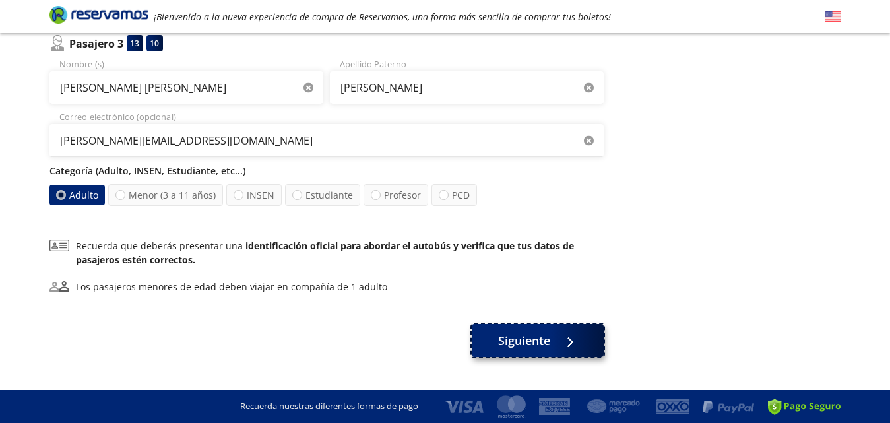
click at [550, 333] on button "Siguiente" at bounding box center [538, 340] width 132 height 33
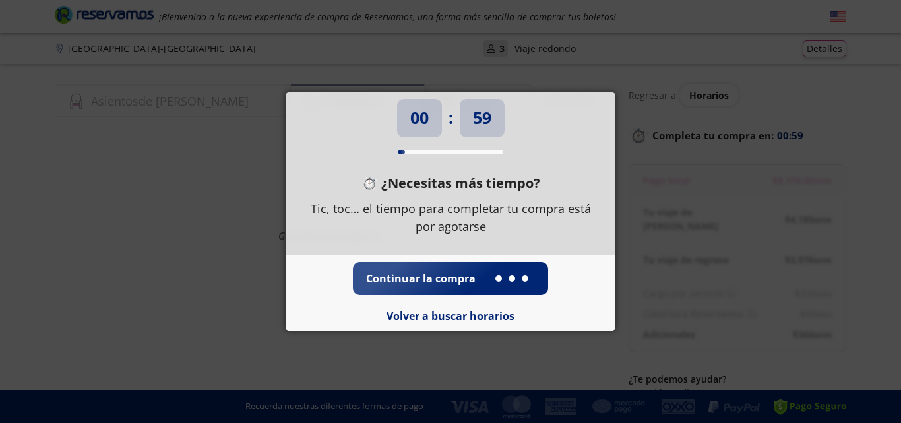
select select "MX"
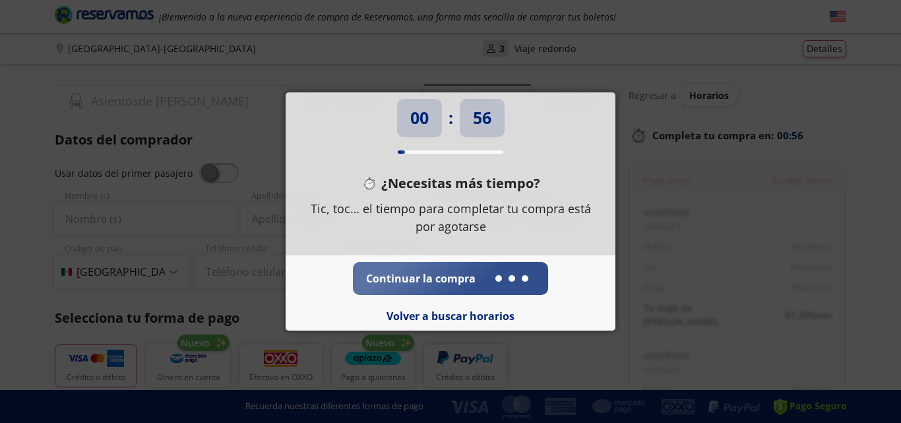
click at [408, 274] on p "Continuar la compra" at bounding box center [420, 278] width 109 height 16
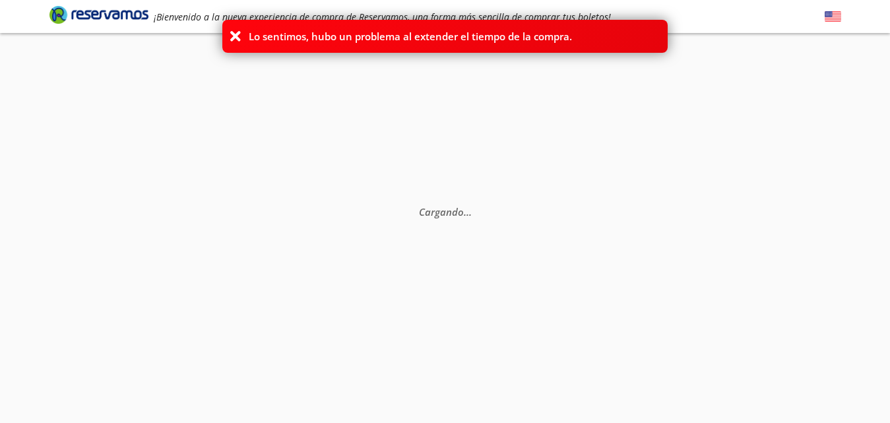
click at [408, 274] on div "Cargando . . ." at bounding box center [445, 244] width 890 height 423
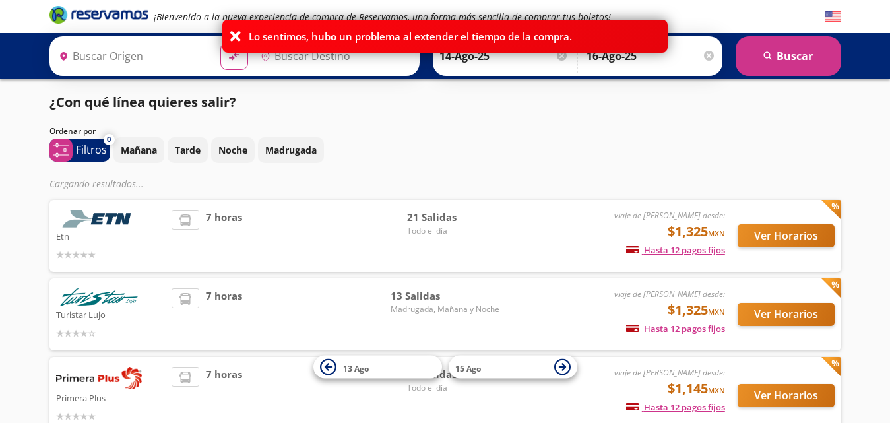
type input "[GEOGRAPHIC_DATA], [GEOGRAPHIC_DATA]"
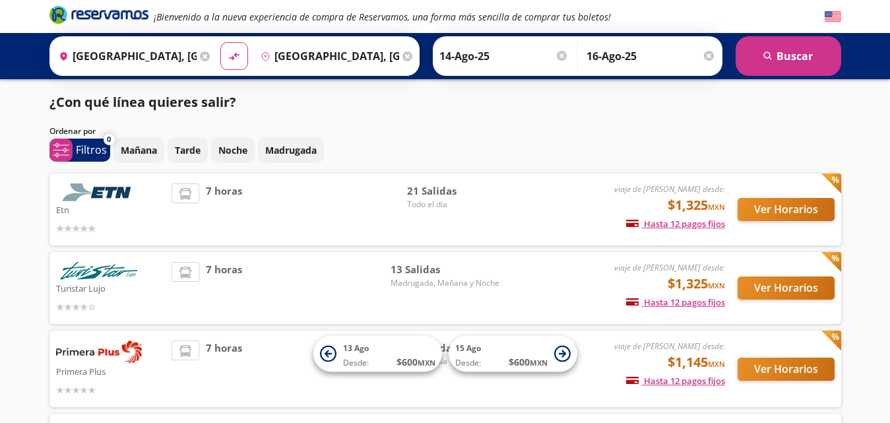
click at [98, 206] on p "Etn" at bounding box center [110, 209] width 109 height 16
click at [100, 192] on img at bounding box center [99, 192] width 86 height 18
click at [104, 195] on img at bounding box center [99, 192] width 86 height 18
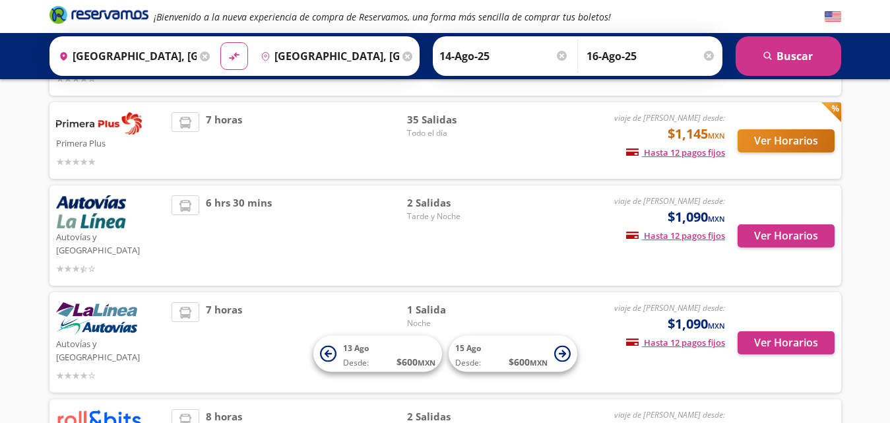
scroll to position [264, 0]
